Goal: Information Seeking & Learning: Learn about a topic

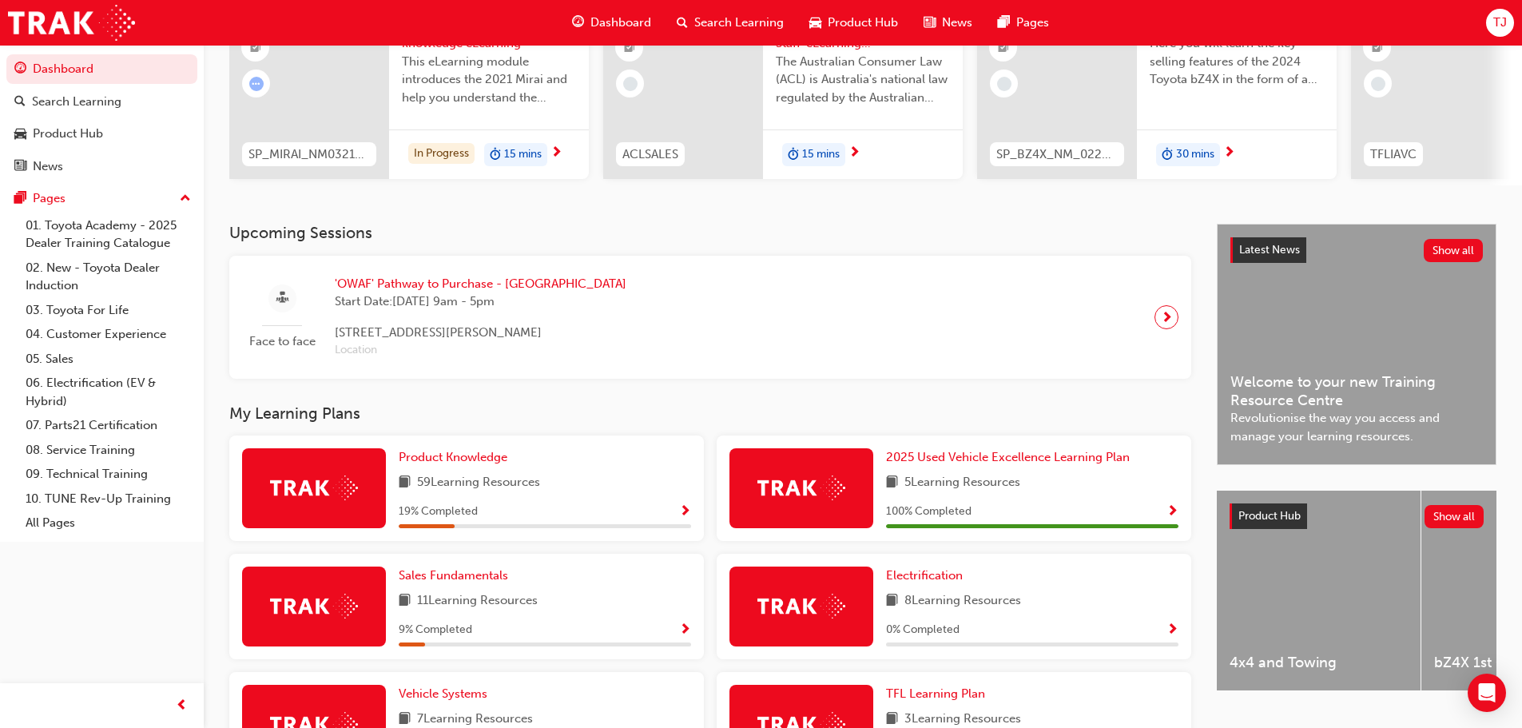
scroll to position [320, 0]
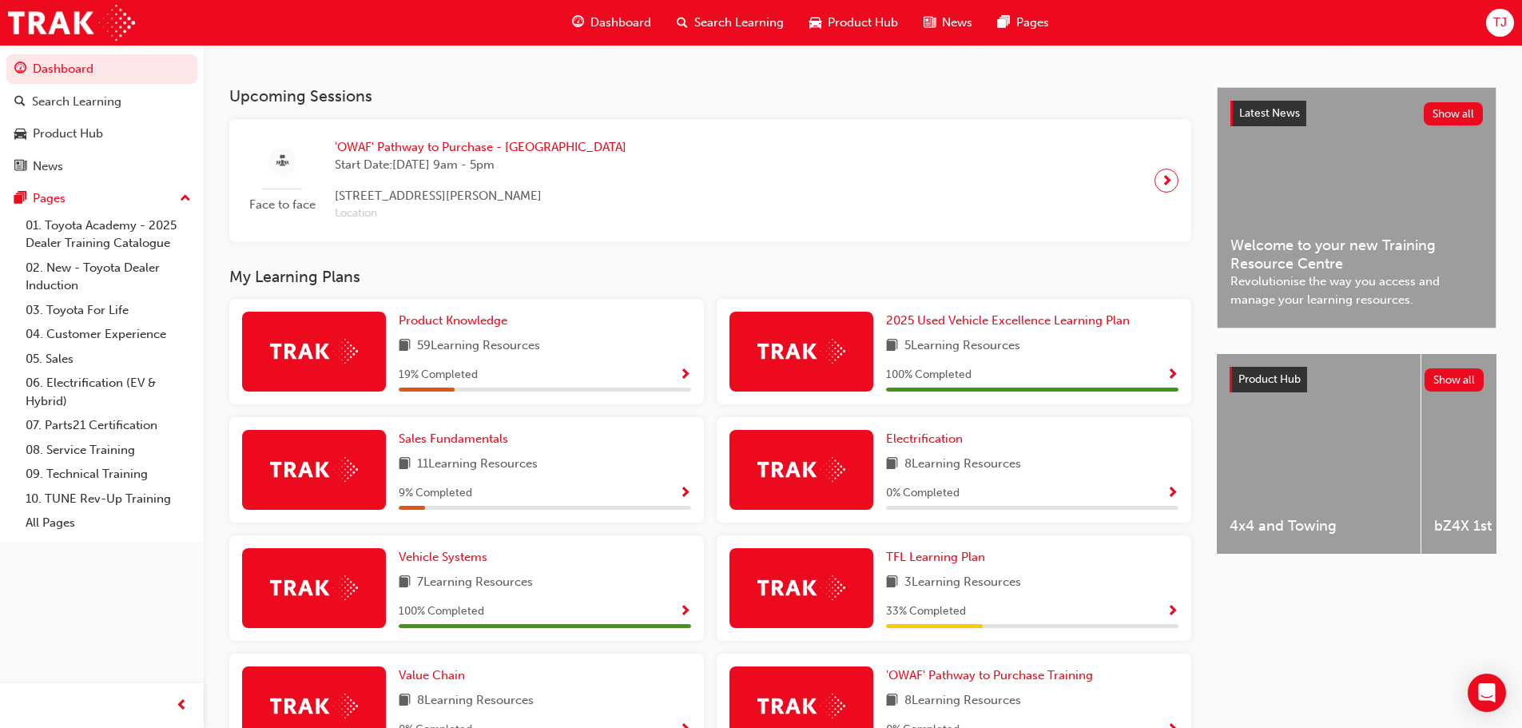
click at [681, 383] on span "Show Progress" at bounding box center [685, 375] width 12 height 14
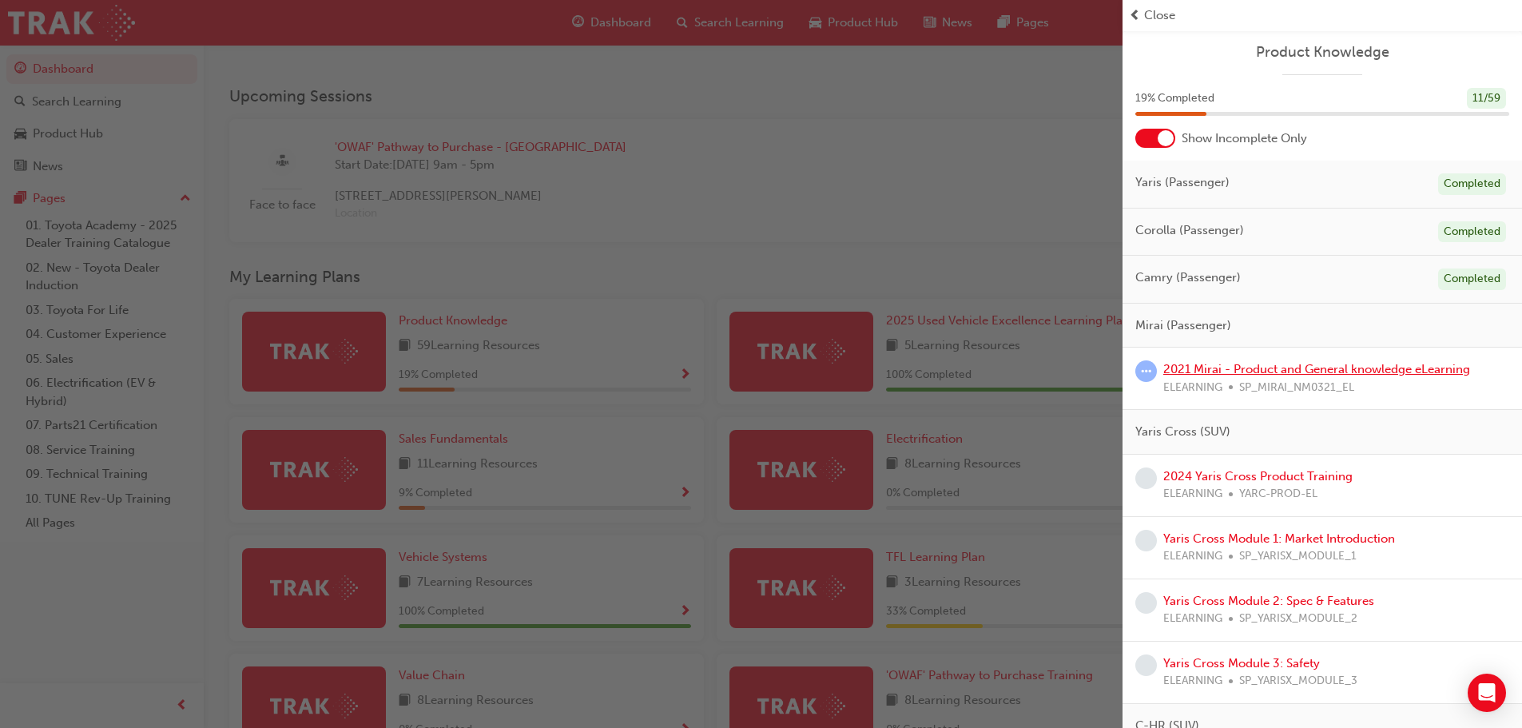
click at [1276, 366] on link "2021 Mirai - Product and General knowledge eLearning" at bounding box center [1316, 369] width 307 height 14
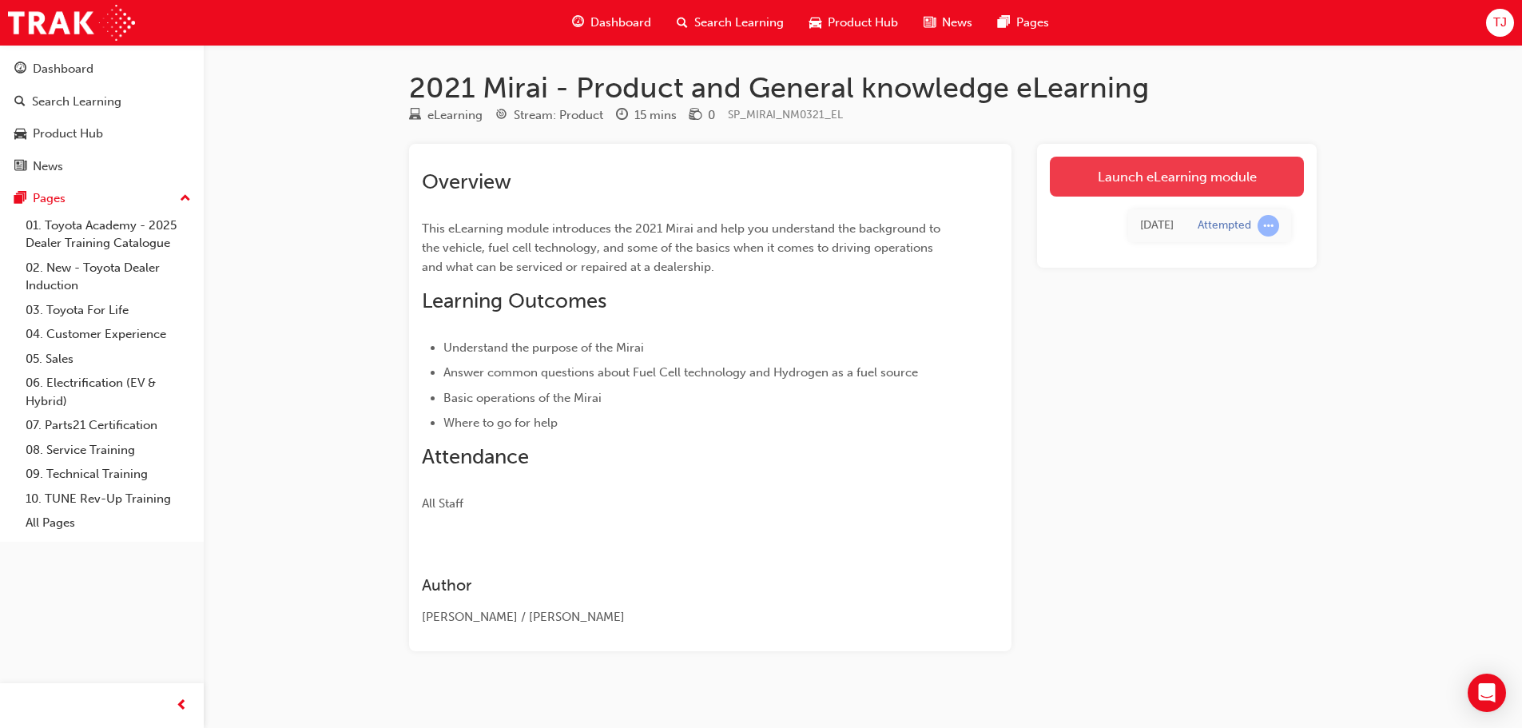
click at [1155, 180] on link "Launch eLearning module" at bounding box center [1177, 177] width 254 height 40
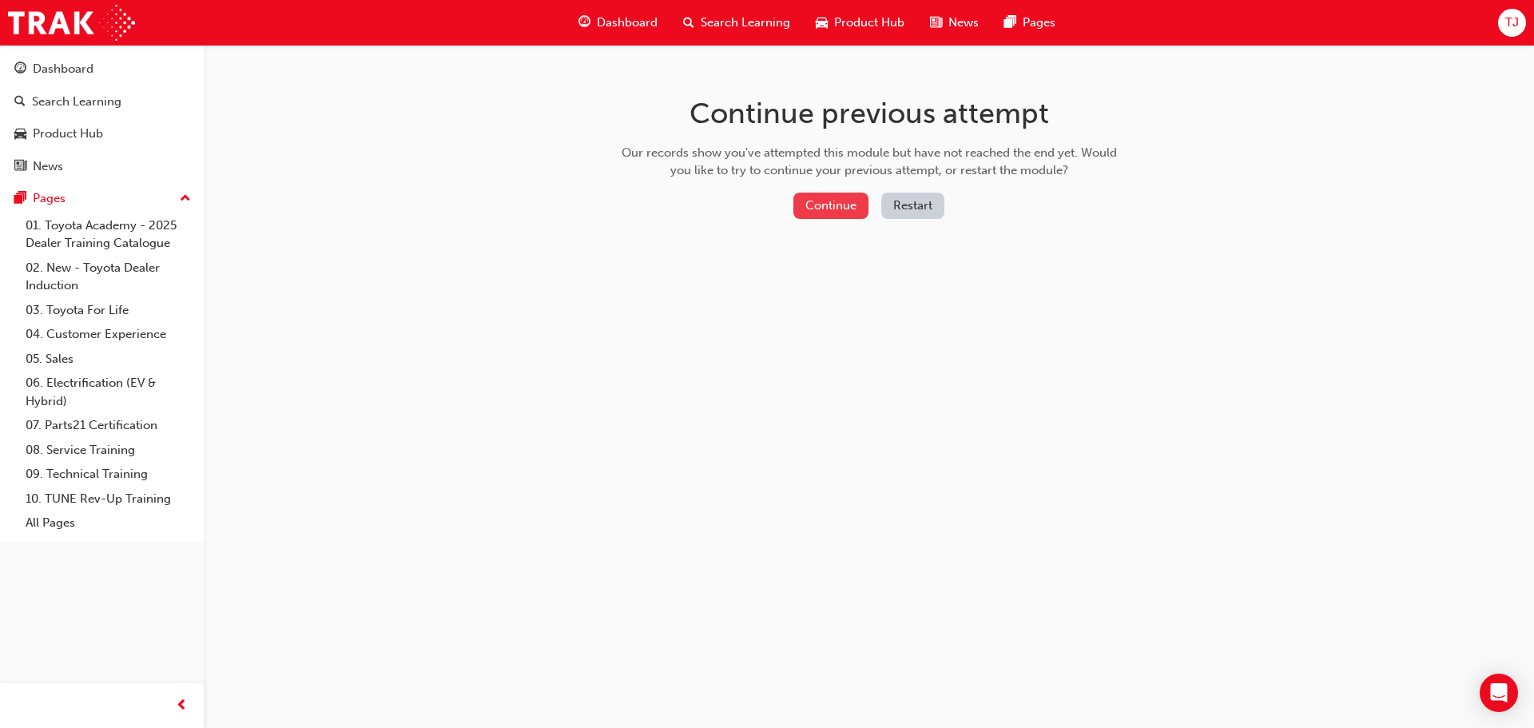
click at [833, 210] on button "Continue" at bounding box center [830, 206] width 75 height 26
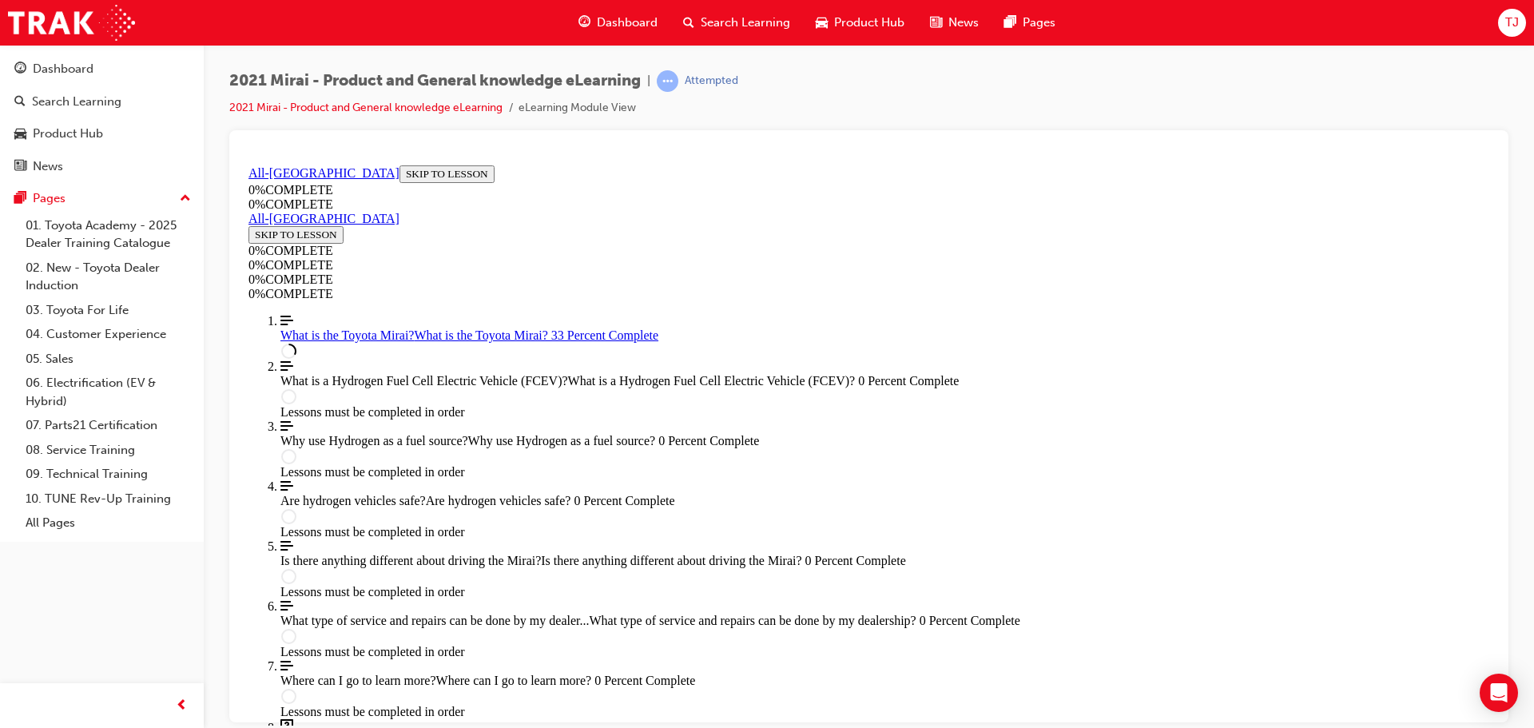
scroll to position [55, 0]
click at [817, 113] on div "2021 Mirai - Product and General knowledge eLearning | Attempted 2021 Mirai - P…" at bounding box center [868, 100] width 1279 height 60
